Goal: Task Accomplishment & Management: Complete application form

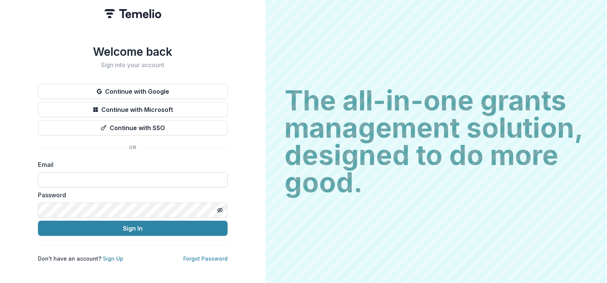
click at [183, 173] on input at bounding box center [133, 179] width 190 height 15
type input "**********"
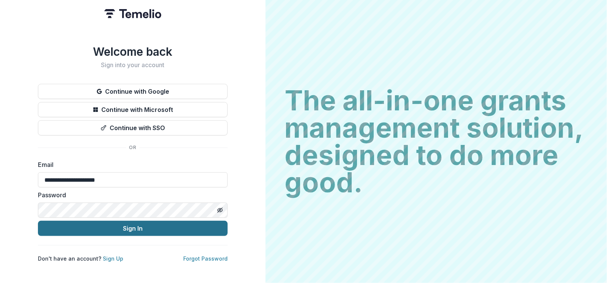
click at [153, 233] on button "Sign In" at bounding box center [133, 228] width 190 height 15
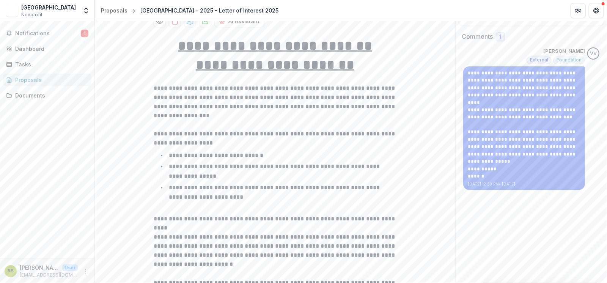
scroll to position [139, 0]
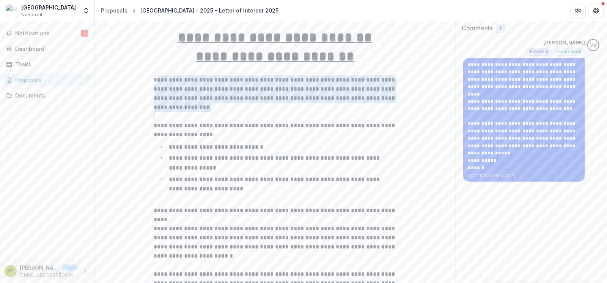
drag, startPoint x: 155, startPoint y: 87, endPoint x: 191, endPoint y: 125, distance: 52.6
click at [191, 125] on div "**********" at bounding box center [275, 261] width 243 height 466
click at [179, 91] on p "**********" at bounding box center [275, 94] width 243 height 36
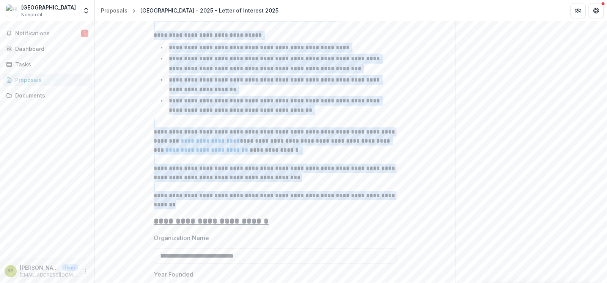
scroll to position [430, 0]
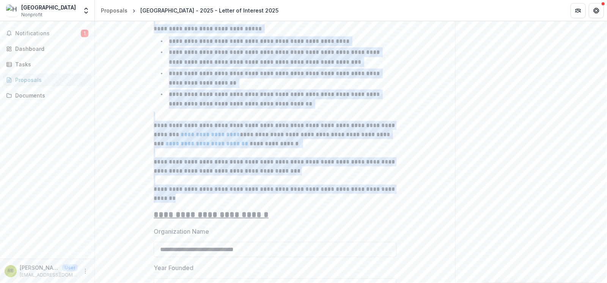
drag, startPoint x: 154, startPoint y: 88, endPoint x: 257, endPoint y: 213, distance: 162.1
copy div "**********"
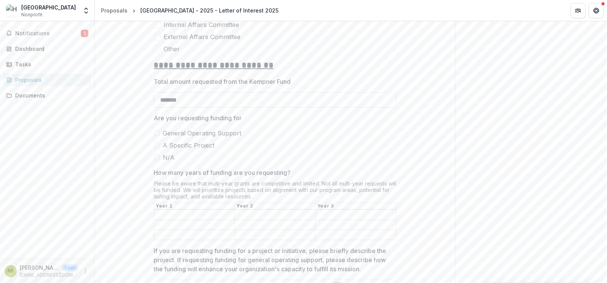
scroll to position [1278, 0]
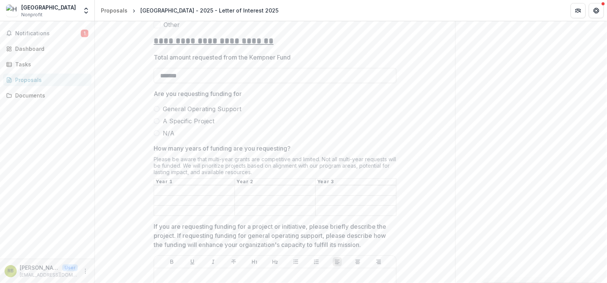
click at [155, 124] on span at bounding box center [157, 121] width 6 height 6
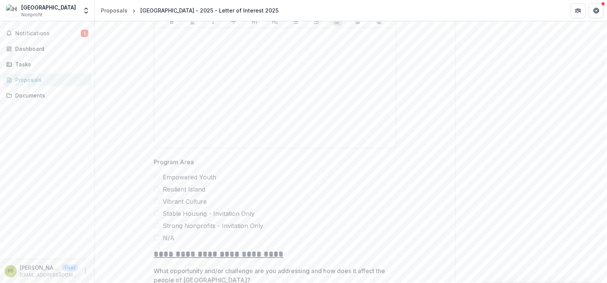
scroll to position [1594, 0]
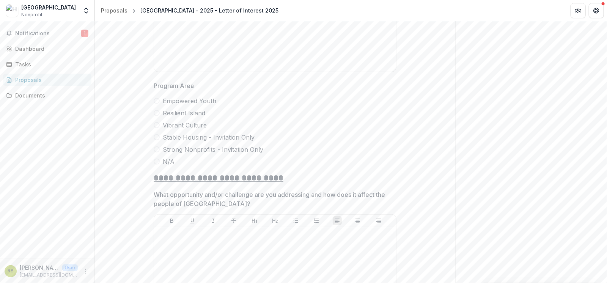
click at [158, 118] on label "Resilient Island" at bounding box center [275, 113] width 243 height 9
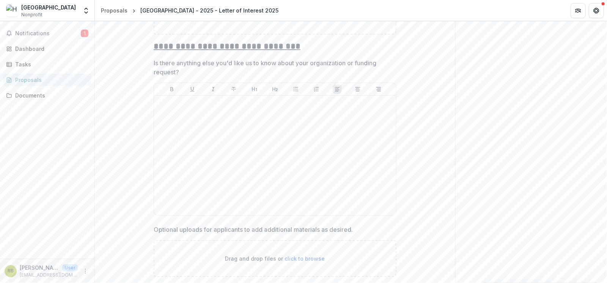
scroll to position [2885, 0]
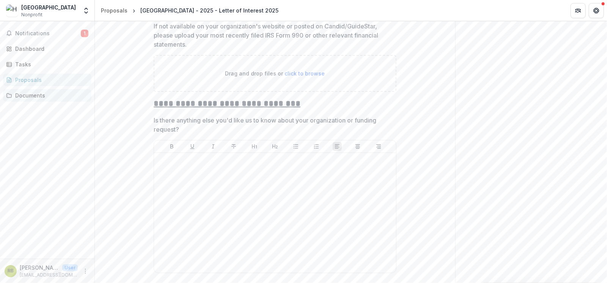
click at [52, 98] on div "Documents" at bounding box center [50, 95] width 70 height 8
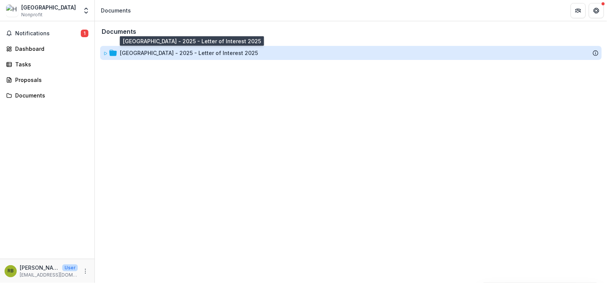
click at [153, 55] on div "[GEOGRAPHIC_DATA] - 2025 - Letter of Interest 2025" at bounding box center [189, 53] width 138 height 8
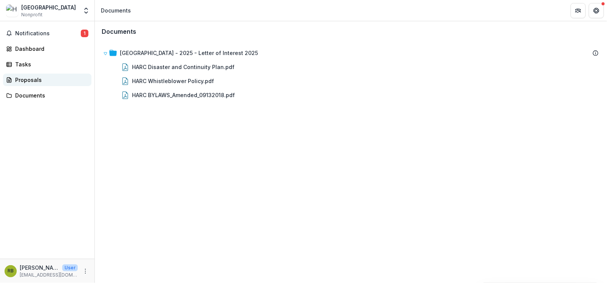
click at [40, 78] on div "Proposals" at bounding box center [50, 80] width 70 height 8
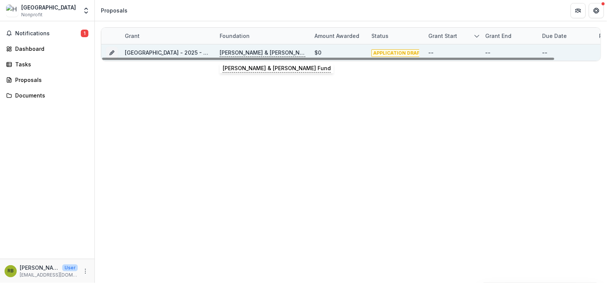
click at [252, 54] on p "[PERSON_NAME] & [PERSON_NAME] Fund" at bounding box center [263, 53] width 86 height 8
click at [187, 52] on link "[GEOGRAPHIC_DATA] - 2025 - Letter of Interest 2025" at bounding box center [194, 52] width 138 height 6
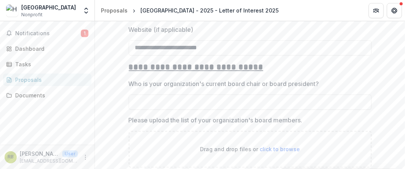
scroll to position [984, 0]
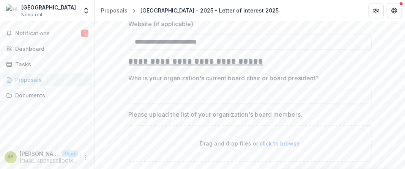
click at [131, 83] on p "Who is your organization's current board chair or board president?" at bounding box center [224, 78] width 191 height 9
click at [131, 89] on input "Who is your organization's current board chair or board president?" at bounding box center [250, 96] width 243 height 15
click at [132, 83] on p "Who is your organization's current board chair or board president?" at bounding box center [224, 78] width 191 height 9
click at [132, 89] on input "Who is your organization's current board chair or board president?" at bounding box center [250, 96] width 243 height 15
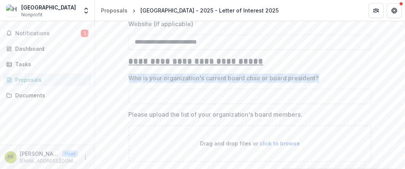
drag, startPoint x: 320, startPoint y: 86, endPoint x: 115, endPoint y: 84, distance: 205.4
copy p "Who is your organization's current board chair or board president?"
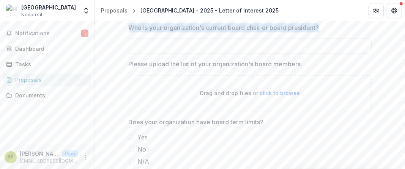
scroll to position [1098, 0]
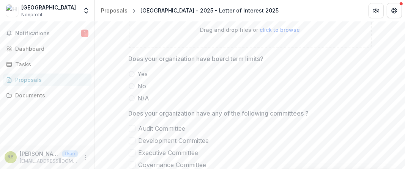
click at [236, 63] on p "Does your organization have board term limits?" at bounding box center [196, 58] width 135 height 9
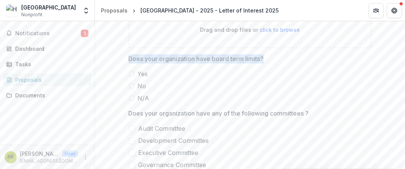
drag, startPoint x: 128, startPoint y: 66, endPoint x: 268, endPoint y: 65, distance: 139.7
click at [268, 63] on span "Does your organization have board term limits?" at bounding box center [248, 58] width 238 height 9
copy p "Does your organization have board term limits?"
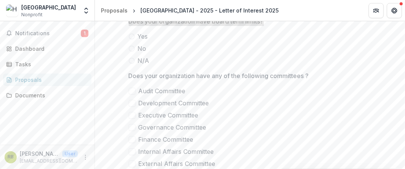
scroll to position [1135, 0]
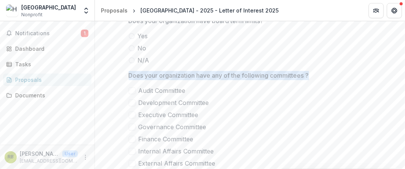
drag, startPoint x: 127, startPoint y: 84, endPoint x: 318, endPoint y: 85, distance: 191.0
copy p "Does your organization have any of the following committees ?"
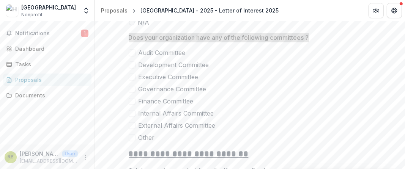
scroll to position [1186, 0]
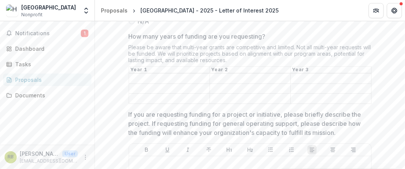
scroll to position [1401, 0]
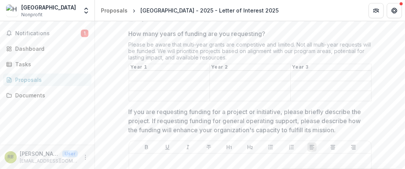
click at [197, 81] on input "How many years of funding are you requesting?" at bounding box center [169, 76] width 80 height 9
drag, startPoint x: 274, startPoint y: 125, endPoint x: 280, endPoint y: 126, distance: 6.4
click at [274, 125] on p "If you are requesting funding for a project or initiative, please briefly descr…" at bounding box center [248, 120] width 238 height 27
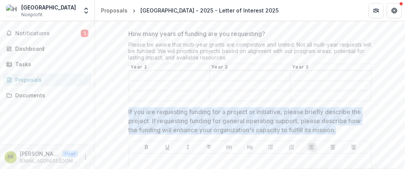
drag, startPoint x: 342, startPoint y: 136, endPoint x: 117, endPoint y: 118, distance: 225.4
copy p "If you are requesting funding for a project or initiative, please briefly descr…"
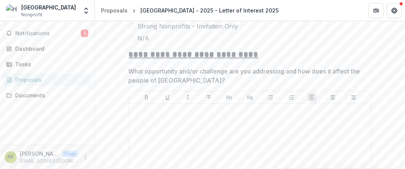
scroll to position [1730, 0]
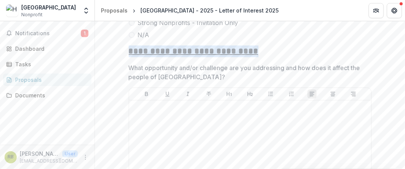
drag, startPoint x: 129, startPoint y: 56, endPoint x: 255, endPoint y: 57, distance: 126.4
click at [255, 57] on h2 "**********" at bounding box center [250, 52] width 243 height 12
copy u "**********"
click at [186, 79] on p "What opportunity and/or challenge are you addressing and how does it affect the…" at bounding box center [248, 72] width 238 height 18
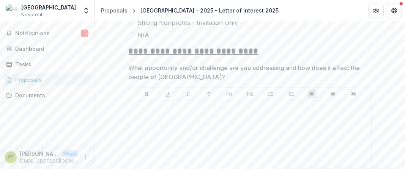
drag, startPoint x: 193, startPoint y: 79, endPoint x: 186, endPoint y: 79, distance: 6.8
click at [186, 79] on p "What opportunity and/or challenge are you addressing and how does it affect the…" at bounding box center [248, 72] width 238 height 18
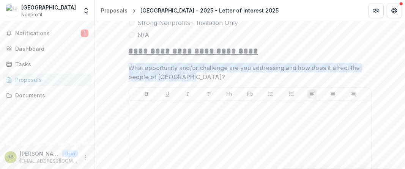
drag, startPoint x: 130, startPoint y: 73, endPoint x: 193, endPoint y: 79, distance: 63.7
click at [193, 79] on p "What opportunity and/or challenge are you addressing and how does it affect the…" at bounding box center [248, 72] width 238 height 18
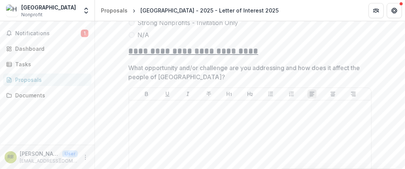
click at [178, 94] on div at bounding box center [250, 94] width 242 height 13
click at [185, 77] on p "What opportunity and/or challenge are you addressing and how does it affect the…" at bounding box center [248, 72] width 238 height 18
drag, startPoint x: 195, startPoint y: 79, endPoint x: 189, endPoint y: 79, distance: 6.1
click at [193, 79] on p "What opportunity and/or challenge are you addressing and how does it affect the…" at bounding box center [248, 72] width 238 height 18
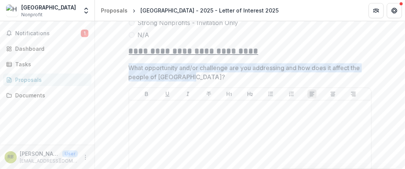
drag, startPoint x: 188, startPoint y: 79, endPoint x: 126, endPoint y: 73, distance: 62.2
copy p "What opportunity and/or challenge are you addressing and how does it affect the…"
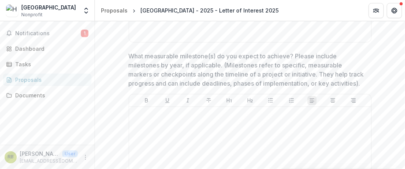
scroll to position [1920, 0]
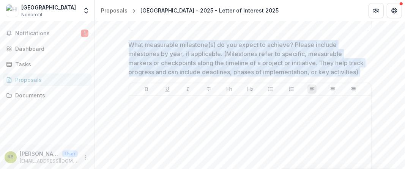
drag, startPoint x: 129, startPoint y: 49, endPoint x: 371, endPoint y: 73, distance: 243.8
copy p "What measurable milestone(s) do you expect to achieve? Please include milestone…"
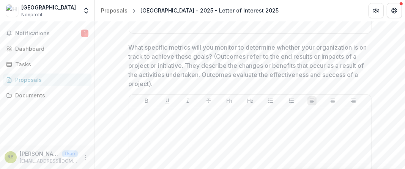
scroll to position [2110, 0]
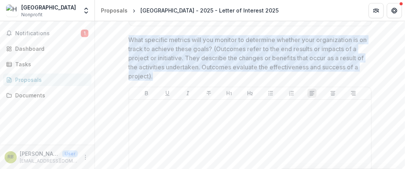
drag, startPoint x: 158, startPoint y: 80, endPoint x: 128, endPoint y: 44, distance: 46.4
click at [129, 44] on p "What specific metrics will you monitor to determine whether your organization i…" at bounding box center [248, 58] width 238 height 46
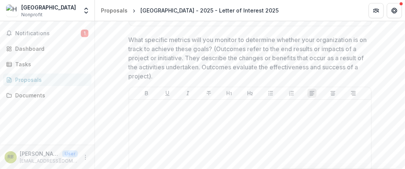
click at [161, 51] on p "What specific metrics will you monitor to determine whether your organization i…" at bounding box center [248, 58] width 238 height 46
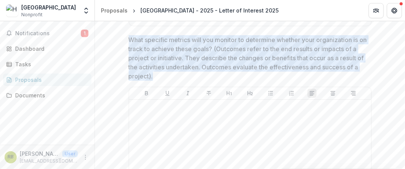
drag, startPoint x: 128, startPoint y: 41, endPoint x: 159, endPoint y: 79, distance: 48.6
click at [159, 79] on p "What specific metrics will you monitor to determine whether your organization i…" at bounding box center [248, 58] width 238 height 46
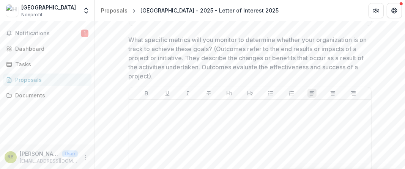
click at [173, 54] on p "What specific metrics will you monitor to determine whether your organization i…" at bounding box center [248, 58] width 238 height 46
click at [157, 81] on p "What specific metrics will you monitor to determine whether your organization i…" at bounding box center [248, 58] width 238 height 46
click at [160, 71] on p "What specific metrics will you monitor to determine whether your organization i…" at bounding box center [248, 58] width 238 height 46
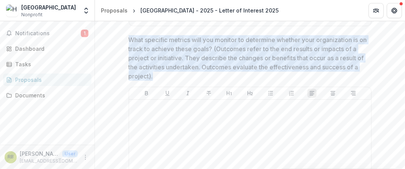
drag, startPoint x: 129, startPoint y: 42, endPoint x: 160, endPoint y: 76, distance: 46.5
click at [160, 76] on p "What specific metrics will you monitor to determine whether your organization i…" at bounding box center [248, 58] width 238 height 46
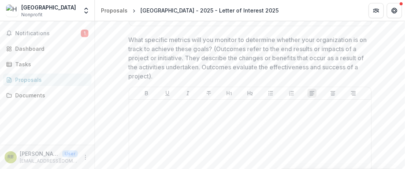
click at [160, 76] on p "What specific metrics will you monitor to determine whether your organization i…" at bounding box center [248, 58] width 238 height 46
click at [161, 78] on p "What specific metrics will you monitor to determine whether your organization i…" at bounding box center [248, 58] width 238 height 46
click at [155, 80] on p "What specific metrics will you monitor to determine whether your organization i…" at bounding box center [248, 58] width 238 height 46
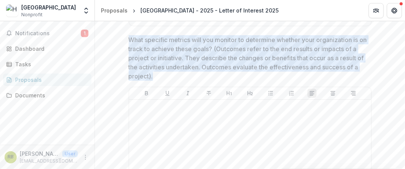
drag, startPoint x: 156, startPoint y: 80, endPoint x: 125, endPoint y: 44, distance: 48.2
copy p "What specific metrics will you monitor to determine whether your organization i…"
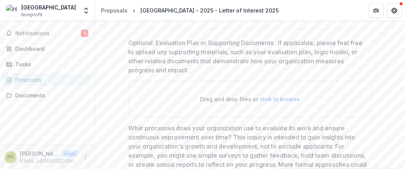
scroll to position [2299, 0]
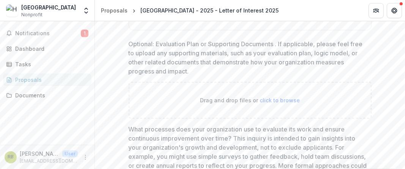
click at [170, 66] on p "Optional: Evaluation Plan or Supporting Documents . If applicable, please feel …" at bounding box center [248, 57] width 238 height 36
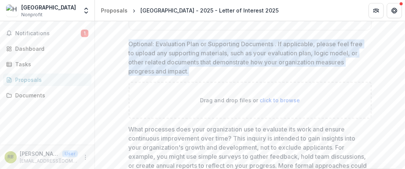
drag, startPoint x: 129, startPoint y: 44, endPoint x: 189, endPoint y: 74, distance: 66.9
click at [189, 74] on p "Optional: Evaluation Plan or Supporting Documents . If applicable, please feel …" at bounding box center [248, 57] width 238 height 36
copy p "Optional: Evaluation Plan or Supporting Documents . If applicable, please feel …"
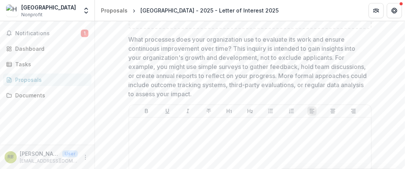
scroll to position [2401, 0]
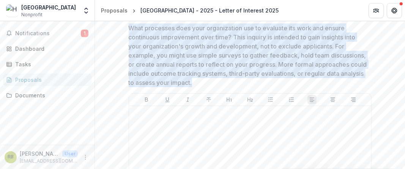
drag, startPoint x: 128, startPoint y: 30, endPoint x: 265, endPoint y: 84, distance: 147.1
click at [265, 84] on p "What processes does your organization use to evaluate its work and ensure conti…" at bounding box center [248, 56] width 238 height 64
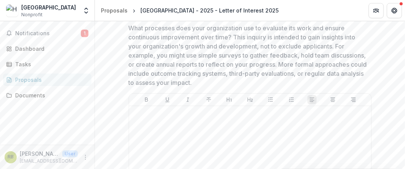
click at [234, 73] on p "What processes does your organization use to evaluate its work and ensure conti…" at bounding box center [248, 56] width 238 height 64
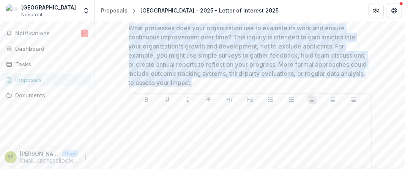
drag, startPoint x: 254, startPoint y: 84, endPoint x: 128, endPoint y: 31, distance: 137.3
click at [129, 31] on p "What processes does your organization use to evaluate its work and ensure conti…" at bounding box center [248, 56] width 238 height 64
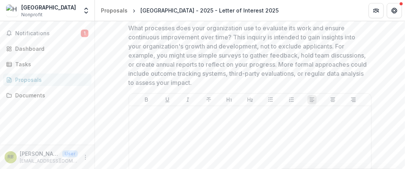
click at [129, 31] on p "What processes does your organization use to evaluate its work and ensure conti…" at bounding box center [248, 56] width 238 height 64
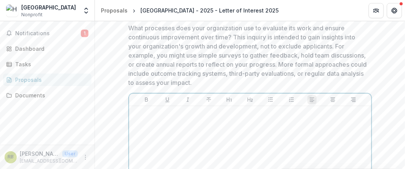
scroll to position [2350, 0]
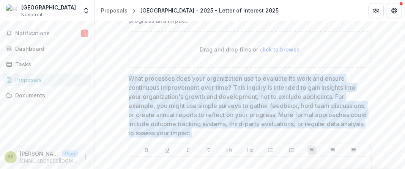
drag, startPoint x: 128, startPoint y: 80, endPoint x: 255, endPoint y: 137, distance: 139.2
click at [255, 137] on p "What processes does your organization use to evaluate its work and ensure conti…" at bounding box center [248, 106] width 238 height 64
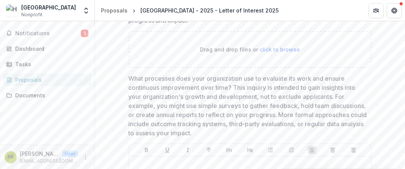
click at [254, 135] on p "What processes does your organization use to evaluate its work and ensure conti…" at bounding box center [248, 106] width 238 height 64
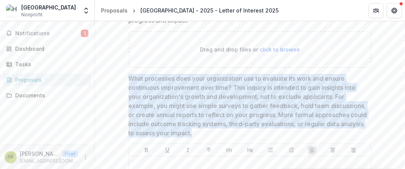
drag, startPoint x: 257, startPoint y: 136, endPoint x: 114, endPoint y: 84, distance: 152.6
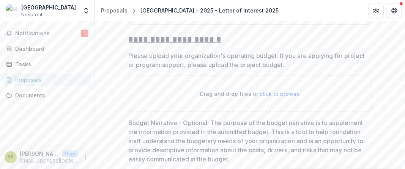
scroll to position [2604, 0]
drag, startPoint x: 219, startPoint y: 41, endPoint x: 128, endPoint y: 41, distance: 91.9
click at [129, 41] on h2 "**********" at bounding box center [250, 39] width 243 height 12
click at [129, 56] on p "Please upload your organization's operating budget. If you are applying for pro…" at bounding box center [248, 59] width 238 height 18
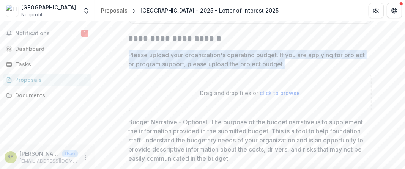
drag, startPoint x: 307, startPoint y: 67, endPoint x: 110, endPoint y: 57, distance: 197.3
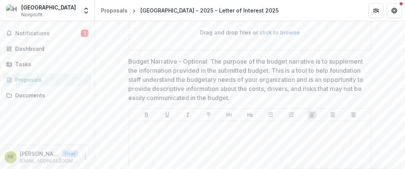
scroll to position [2667, 0]
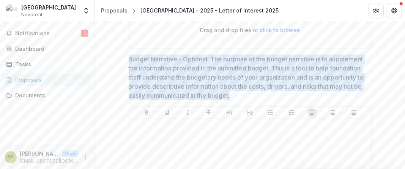
drag, startPoint x: 128, startPoint y: 61, endPoint x: 241, endPoint y: 95, distance: 117.8
click at [241, 95] on p "Budget Narrative - Optional. The purpose of the budget narrative is to suppleme…" at bounding box center [248, 78] width 238 height 46
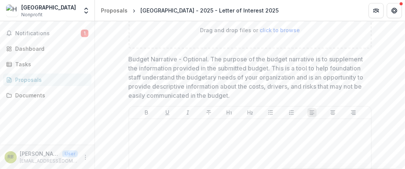
click at [241, 95] on p "Budget Narrative - Optional. The purpose of the budget narrative is to suppleme…" at bounding box center [248, 78] width 238 height 46
click at [234, 99] on p "Budget Narrative - Optional. The purpose of the budget narrative is to suppleme…" at bounding box center [248, 78] width 238 height 46
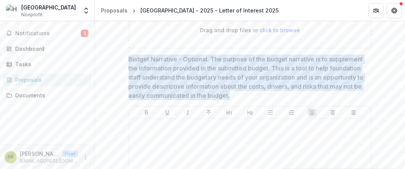
drag, startPoint x: 239, startPoint y: 97, endPoint x: 128, endPoint y: 63, distance: 115.9
click at [129, 63] on p "Budget Narrative - Optional. The purpose of the budget narrative is to suppleme…" at bounding box center [248, 78] width 238 height 46
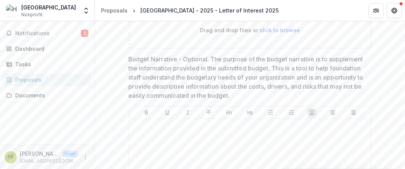
click at [216, 70] on p "Budget Narrative - Optional. The purpose of the budget narrative is to suppleme…" at bounding box center [248, 78] width 238 height 46
click at [240, 96] on p "Budget Narrative - Optional. The purpose of the budget narrative is to suppleme…" at bounding box center [248, 78] width 238 height 46
click at [245, 99] on p "Budget Narrative - Optional. The purpose of the budget narrative is to suppleme…" at bounding box center [248, 78] width 238 height 46
click at [237, 96] on p "Budget Narrative - Optional. The purpose of the budget narrative is to suppleme…" at bounding box center [248, 78] width 238 height 46
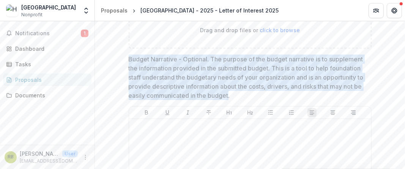
drag, startPoint x: 238, startPoint y: 98, endPoint x: 121, endPoint y: 62, distance: 122.1
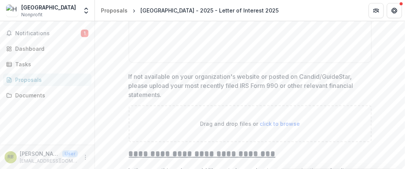
scroll to position [2882, 0]
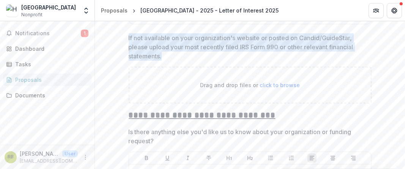
drag, startPoint x: 147, startPoint y: 54, endPoint x: 124, endPoint y: 39, distance: 27.2
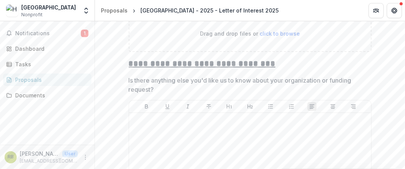
scroll to position [2928, 0]
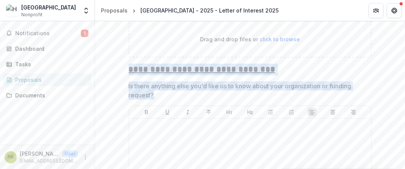
drag, startPoint x: 158, startPoint y: 95, endPoint x: 128, endPoint y: 72, distance: 38.0
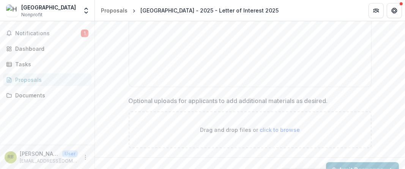
scroll to position [3092, 0]
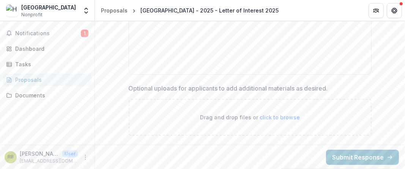
click at [330, 88] on label "Optional uploads for applicants to add additional materials as desired." at bounding box center [248, 88] width 238 height 9
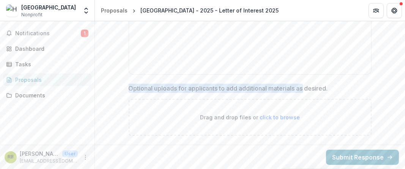
drag, startPoint x: 126, startPoint y: 86, endPoint x: 305, endPoint y: 88, distance: 178.4
drag, startPoint x: 331, startPoint y: 88, endPoint x: 128, endPoint y: 88, distance: 203.5
click at [129, 88] on label "Optional uploads for applicants to add additional materials as desired." at bounding box center [248, 88] width 238 height 9
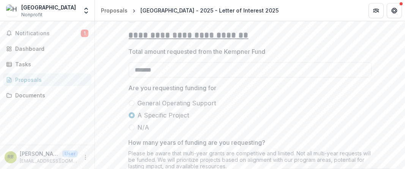
scroll to position [1293, 0]
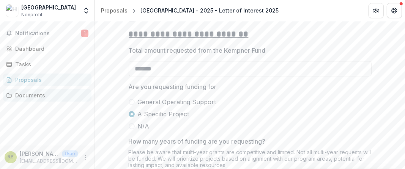
click at [41, 99] on link "Documents" at bounding box center [47, 95] width 88 height 13
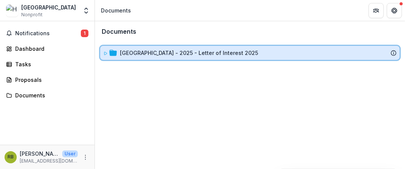
click at [118, 54] on div "[GEOGRAPHIC_DATA] - 2025 - Letter of Interest 2025" at bounding box center [249, 53] width 293 height 8
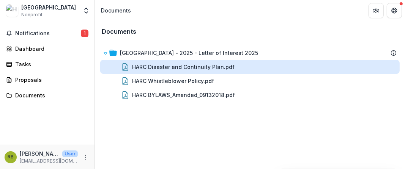
click at [156, 70] on div "HARC Disaster and Continuity Plan.pdf" at bounding box center [183, 67] width 103 height 8
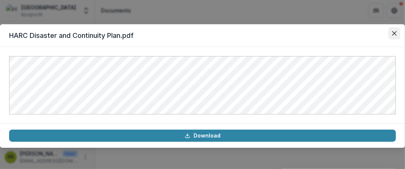
click at [399, 35] on button "Close" at bounding box center [394, 33] width 12 height 12
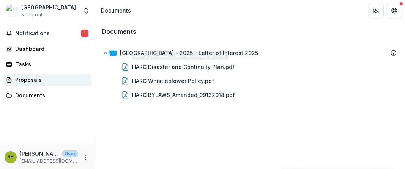
click at [43, 79] on div "Proposals" at bounding box center [50, 80] width 70 height 8
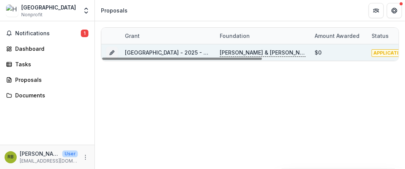
click at [189, 54] on link "[GEOGRAPHIC_DATA] - 2025 - Letter of Interest 2025" at bounding box center [194, 52] width 138 height 6
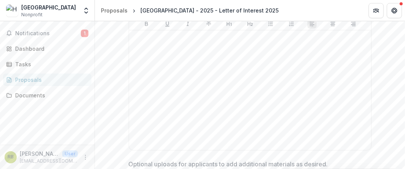
scroll to position [2966, 0]
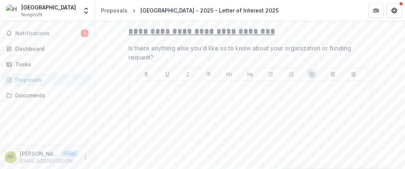
drag, startPoint x: 402, startPoint y: 163, endPoint x: 403, endPoint y: 134, distance: 29.6
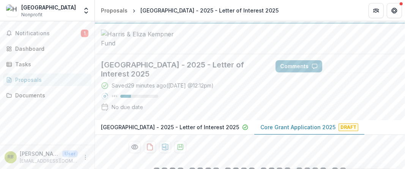
scroll to position [74, 0]
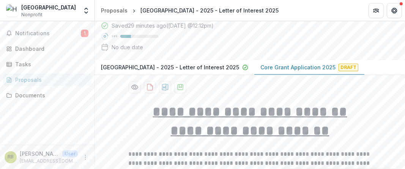
click at [336, 71] on p "Core Grant Application 2025" at bounding box center [297, 67] width 75 height 8
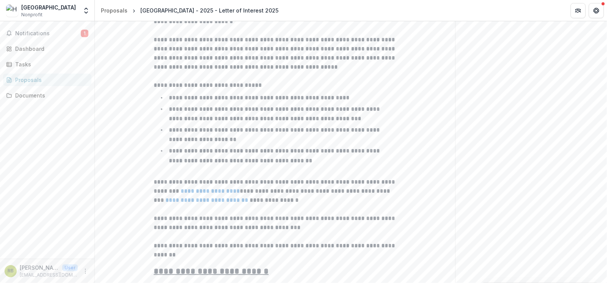
scroll to position [364, 0]
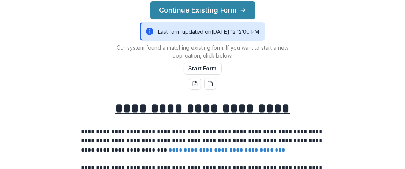
scroll to position [126, 0]
